Goal: Task Accomplishment & Management: Complete application form

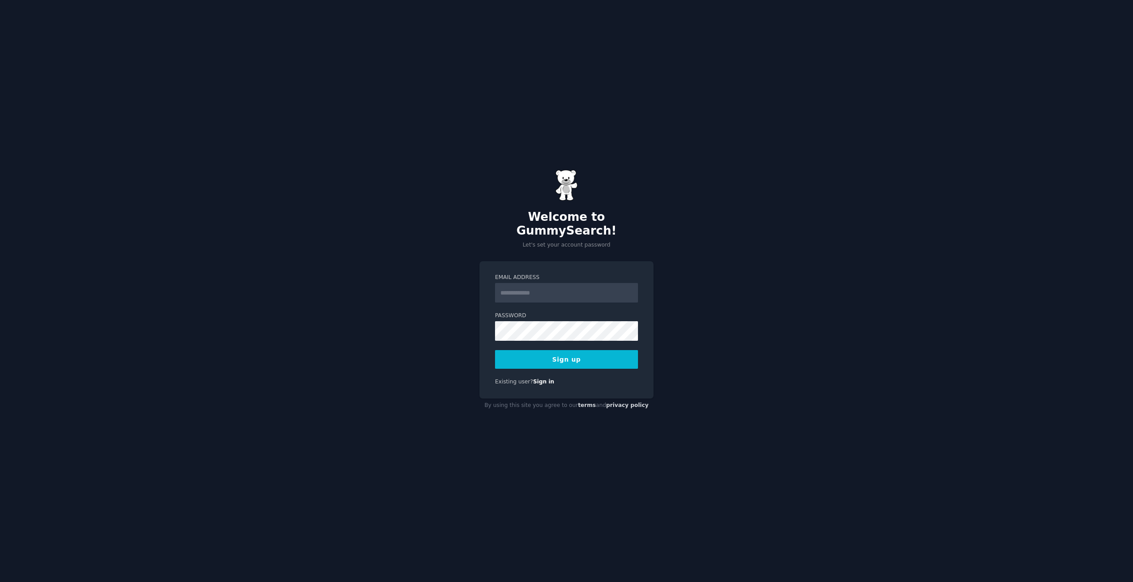
type input "**********"
click at [578, 353] on button "Sign up" at bounding box center [566, 359] width 143 height 19
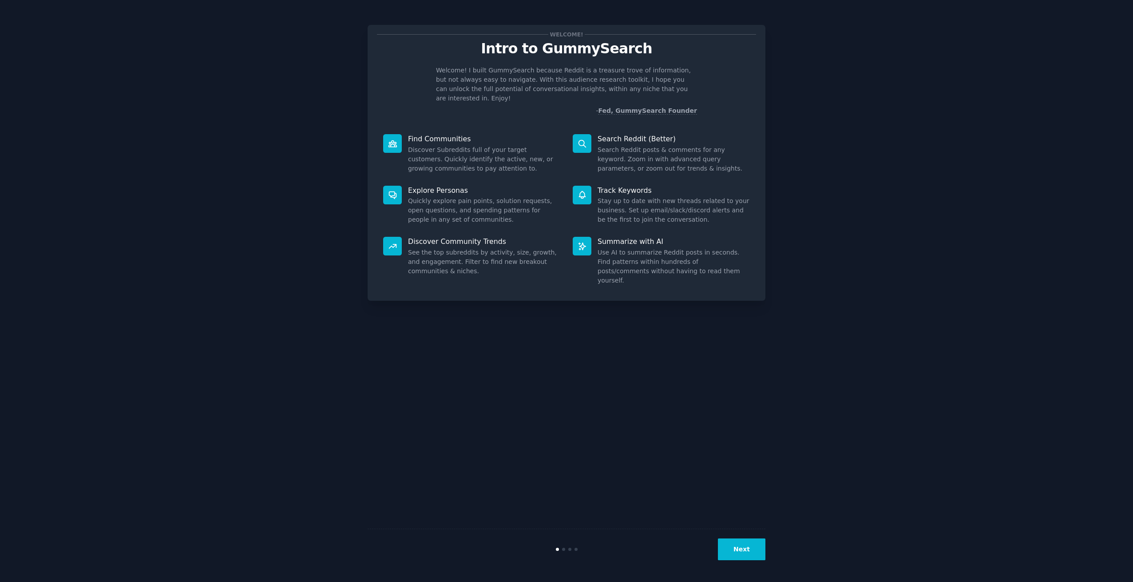
click at [745, 546] on button "Next" at bounding box center [742, 549] width 48 height 22
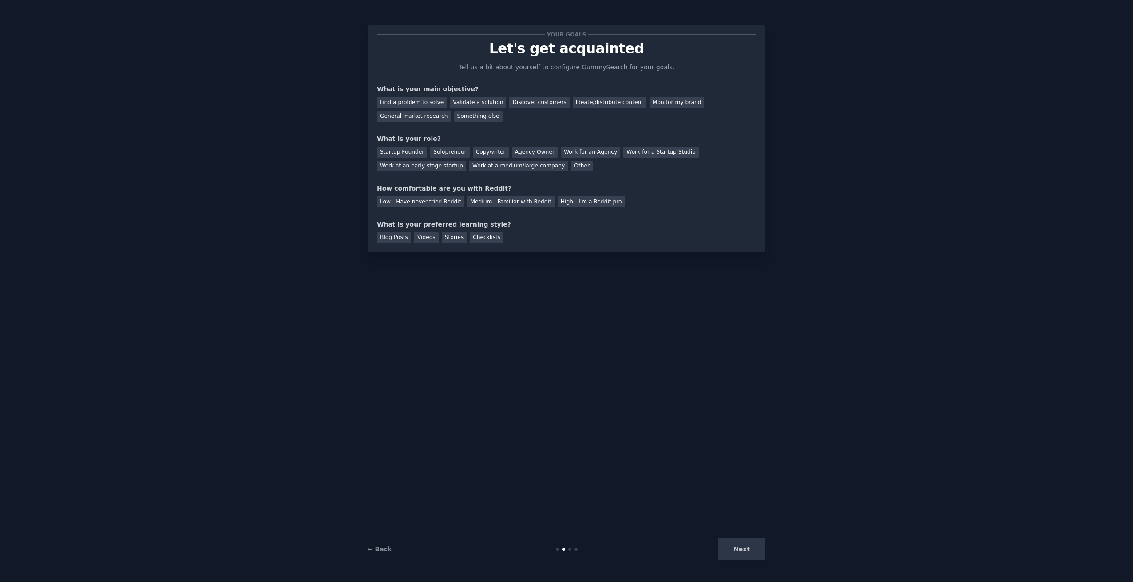
click at [745, 543] on div "Next" at bounding box center [699, 549] width 133 height 22
click at [439, 204] on div "Low - Have never tried Reddit" at bounding box center [420, 201] width 87 height 11
click at [467, 103] on div "Validate a solution" at bounding box center [478, 102] width 56 height 11
click at [414, 154] on div "Startup Founder" at bounding box center [402, 151] width 50 height 11
click at [748, 550] on div "Next" at bounding box center [699, 549] width 133 height 22
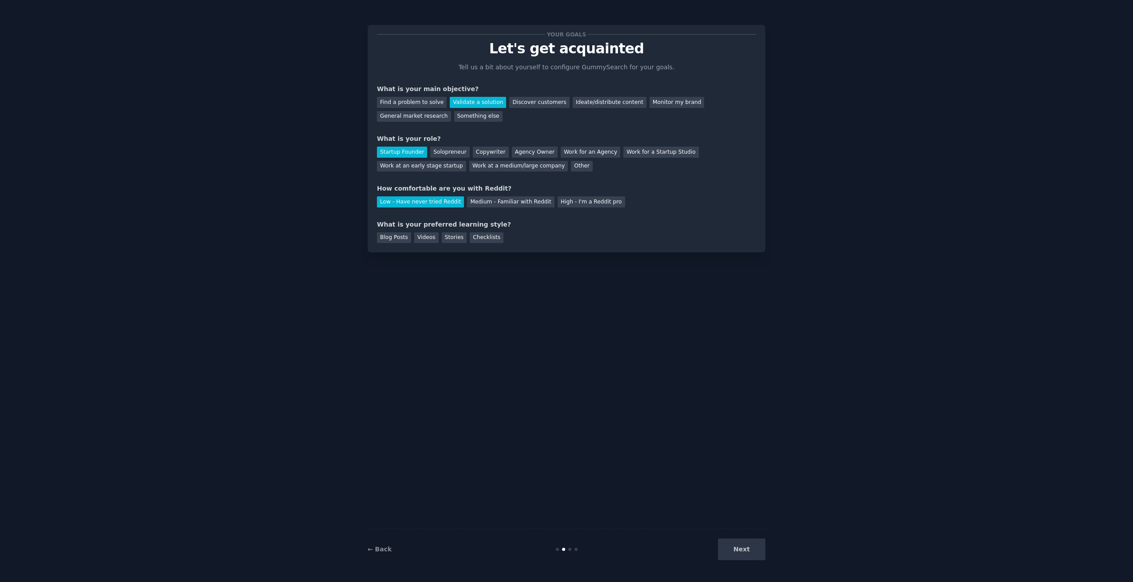
click at [732, 552] on div "Next" at bounding box center [699, 549] width 133 height 22
click at [531, 102] on div "Discover customers" at bounding box center [539, 102] width 60 height 11
click at [493, 102] on div "Validate a solution" at bounding box center [478, 102] width 56 height 11
click at [416, 239] on div "Videos" at bounding box center [426, 237] width 24 height 11
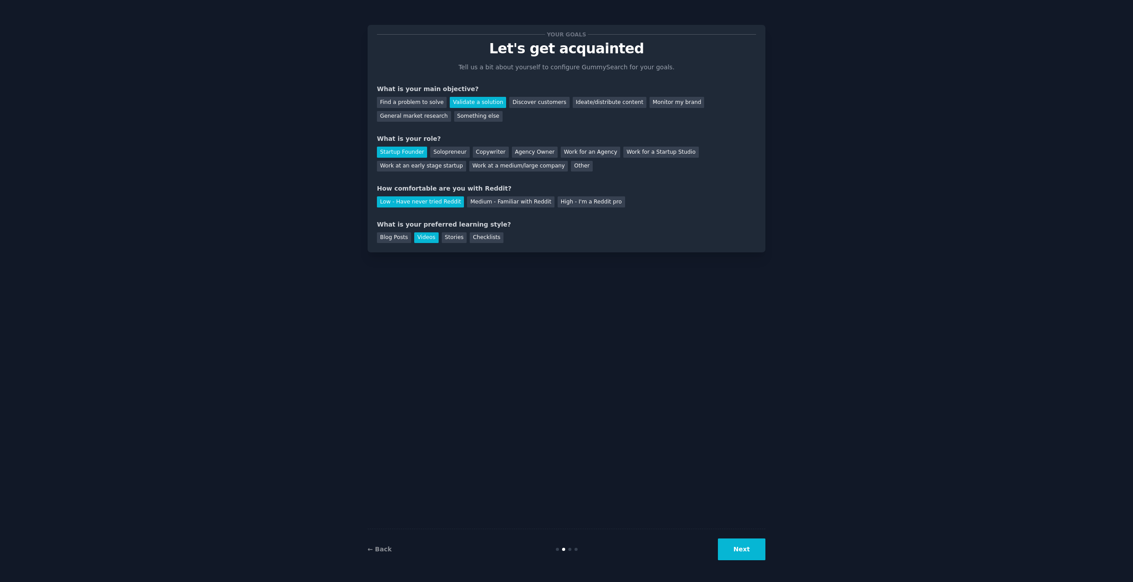
click at [725, 541] on button "Next" at bounding box center [742, 549] width 48 height 22
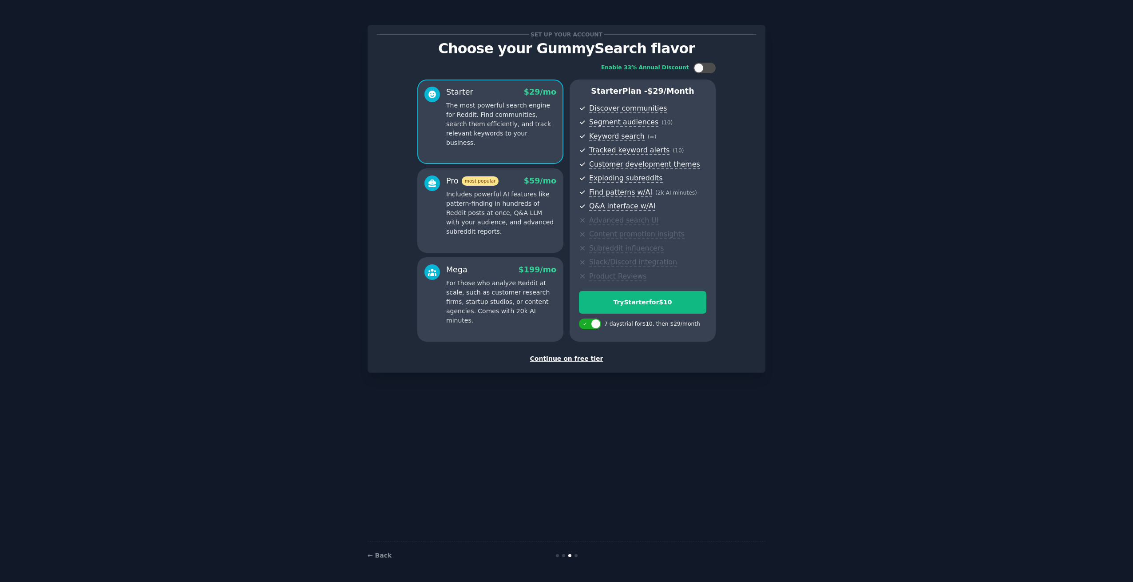
click at [552, 359] on div "Continue on free tier" at bounding box center [566, 358] width 379 height 9
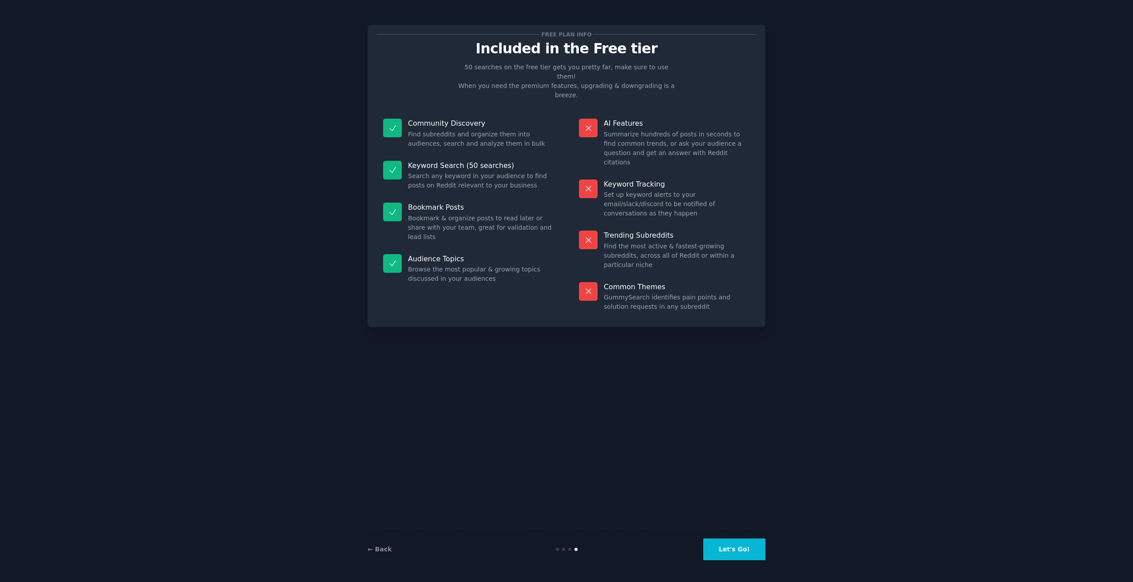
click at [752, 552] on button "Let's Go!" at bounding box center [734, 549] width 62 height 22
